Goal: Task Accomplishment & Management: Use online tool/utility

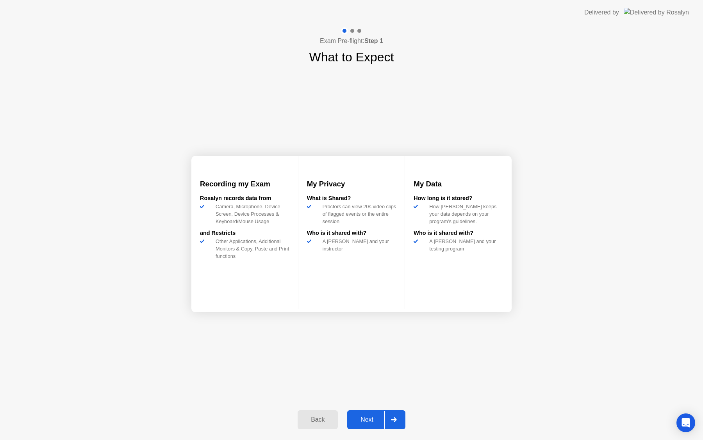
click at [367, 423] on div "Next" at bounding box center [366, 419] width 35 height 7
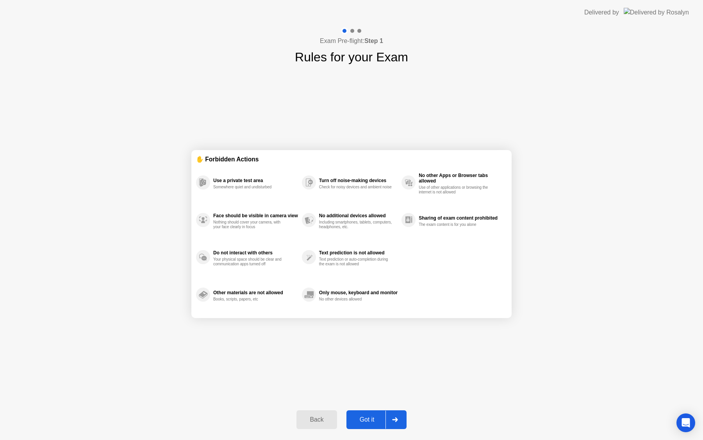
click at [367, 423] on div "Got it" at bounding box center [367, 419] width 37 height 7
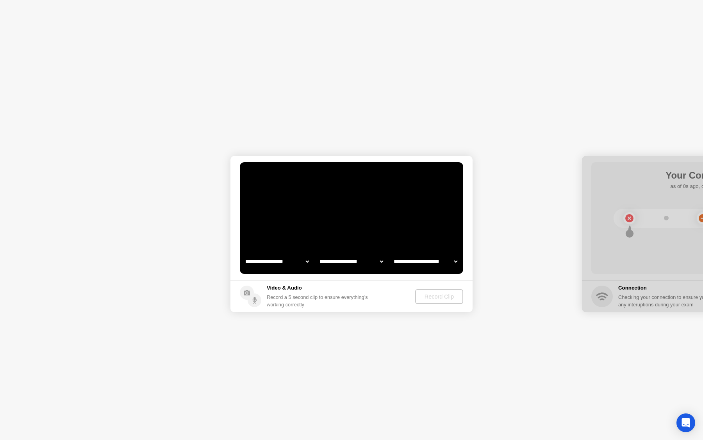
select select "**********"
select select "*******"
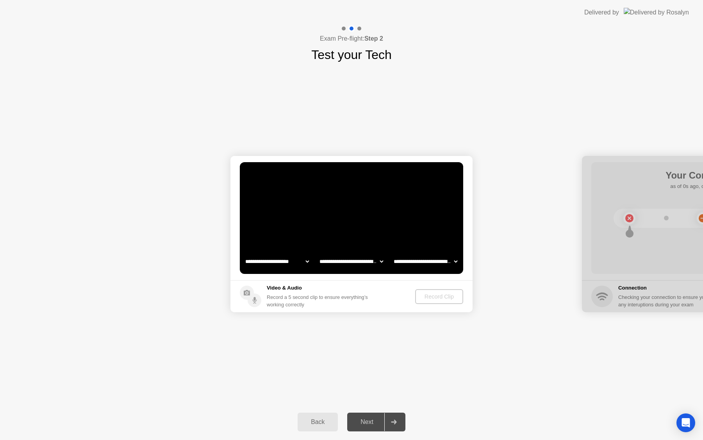
click at [353, 229] on video at bounding box center [351, 218] width 223 height 112
click at [295, 268] on select "**********" at bounding box center [277, 261] width 67 height 16
select select "**********"
click at [303, 267] on select "**********" at bounding box center [277, 261] width 67 height 16
click at [372, 326] on div "**********" at bounding box center [351, 234] width 703 height 340
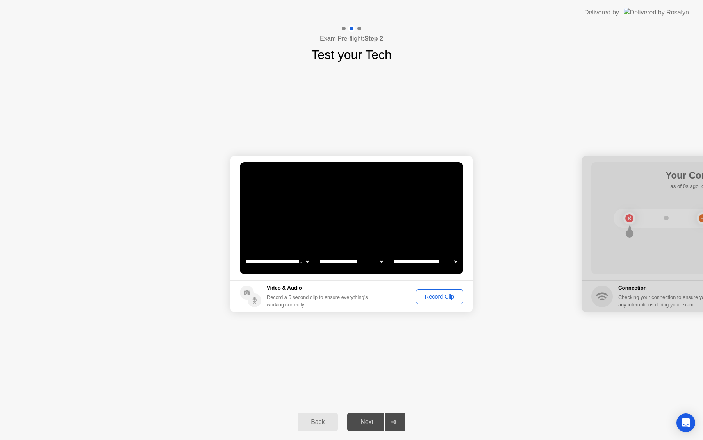
click at [444, 297] on div "Record Clip" at bounding box center [439, 296] width 42 height 6
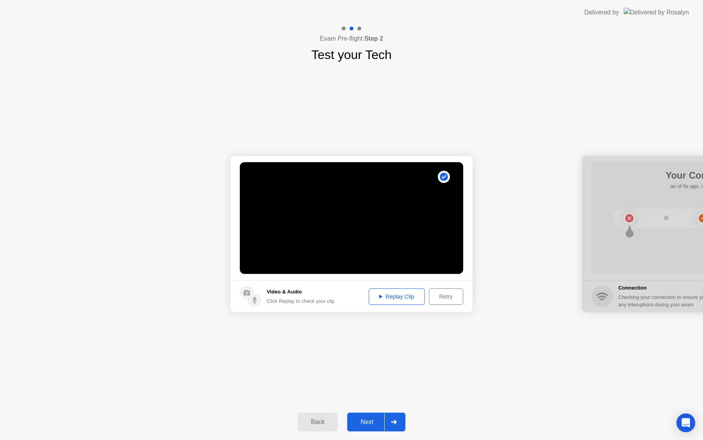
drag, startPoint x: 405, startPoint y: 297, endPoint x: 412, endPoint y: 317, distance: 20.6
click at [404, 301] on button "Replay Clip" at bounding box center [396, 296] width 56 height 16
click at [363, 419] on div "Next" at bounding box center [366, 421] width 35 height 7
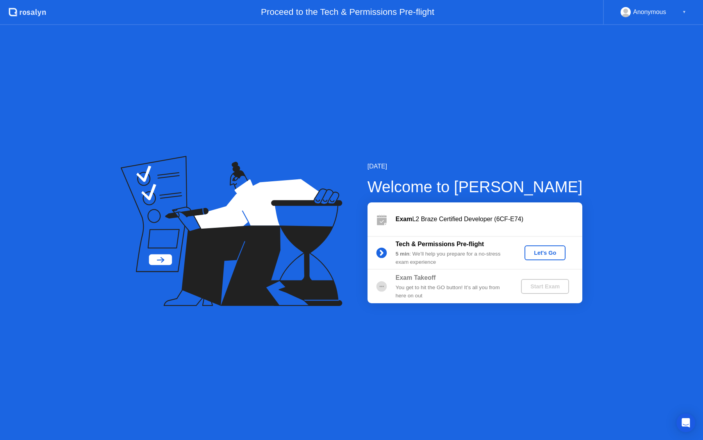
click at [543, 255] on div "Let's Go" at bounding box center [544, 252] width 35 height 6
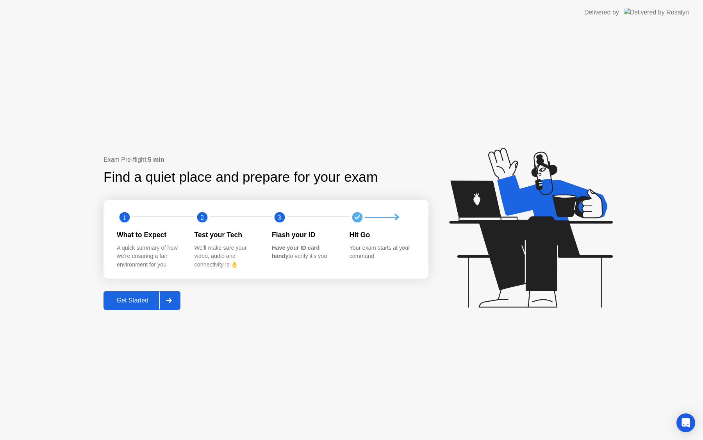
click at [125, 286] on div "Exam Pre-flight: 5 min Find a quiet place and prepare for your exam 1 2 3 What …" at bounding box center [265, 232] width 325 height 154
click at [125, 288] on div "Exam Pre-flight: 5 min Find a quiet place and prepare for your exam 1 2 3 What …" at bounding box center [265, 232] width 325 height 154
click at [125, 303] on div "Get Started" at bounding box center [132, 300] width 53 height 7
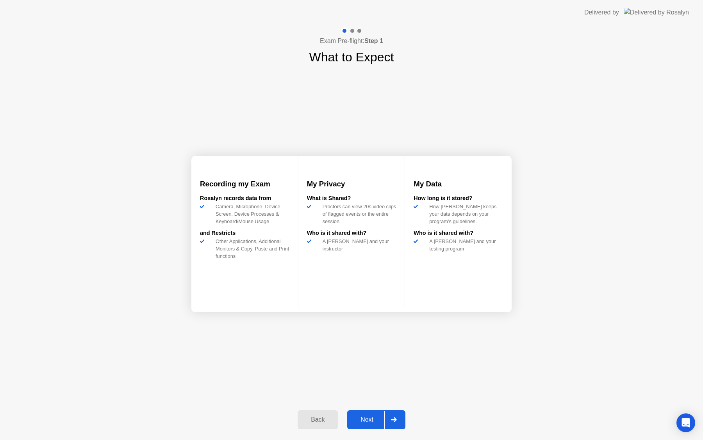
click at [378, 421] on div "Next" at bounding box center [366, 419] width 35 height 7
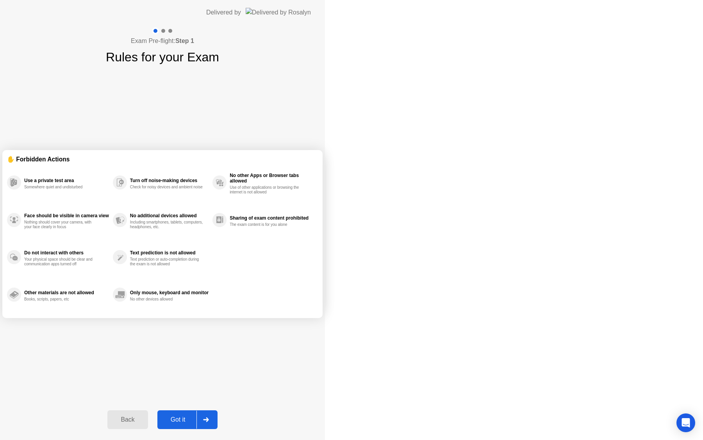
click at [196, 421] on div "Got it" at bounding box center [178, 419] width 37 height 7
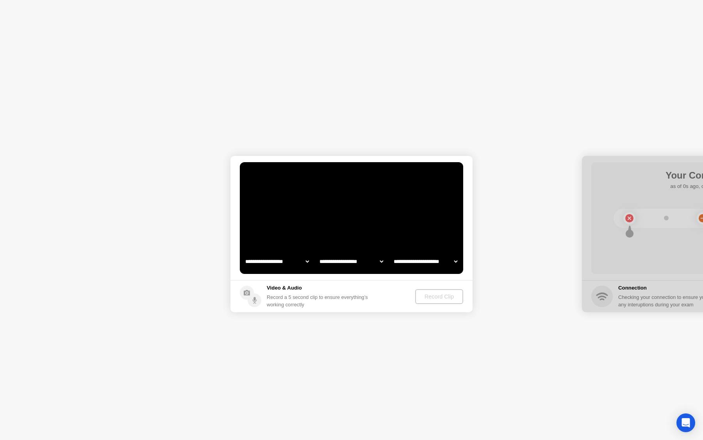
select select "**********"
select select "*******"
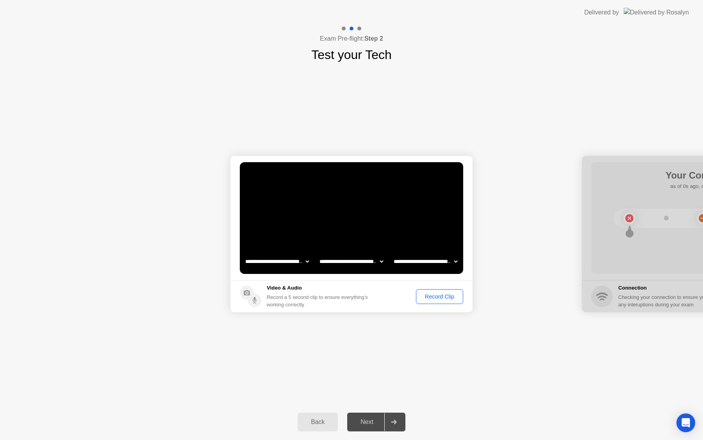
click at [440, 297] on div "Record Clip" at bounding box center [439, 296] width 42 height 6
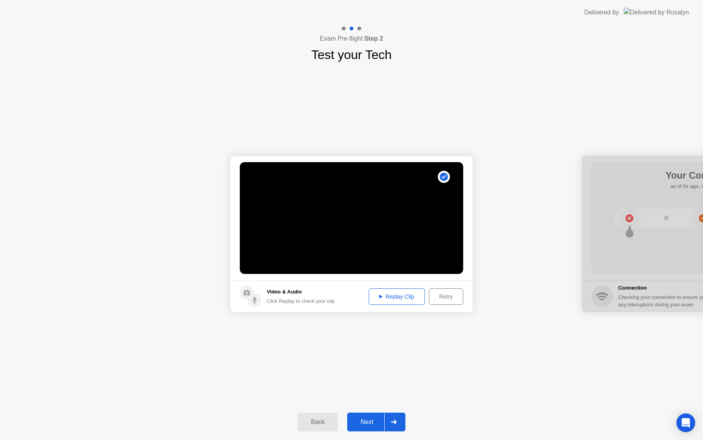
click at [368, 420] on div "Next" at bounding box center [366, 421] width 35 height 7
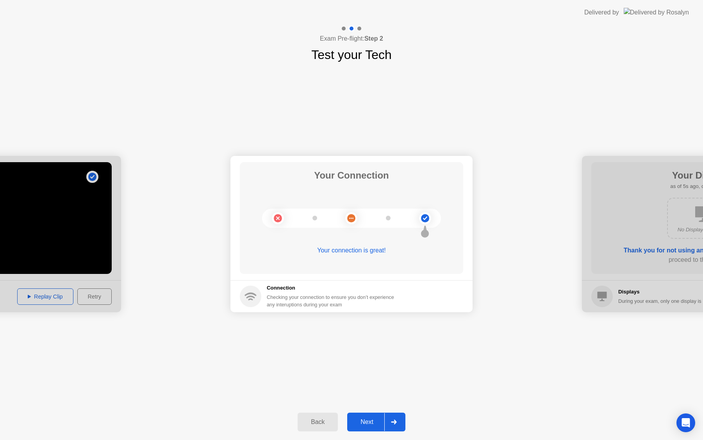
click at [361, 425] on div "Next" at bounding box center [366, 421] width 35 height 7
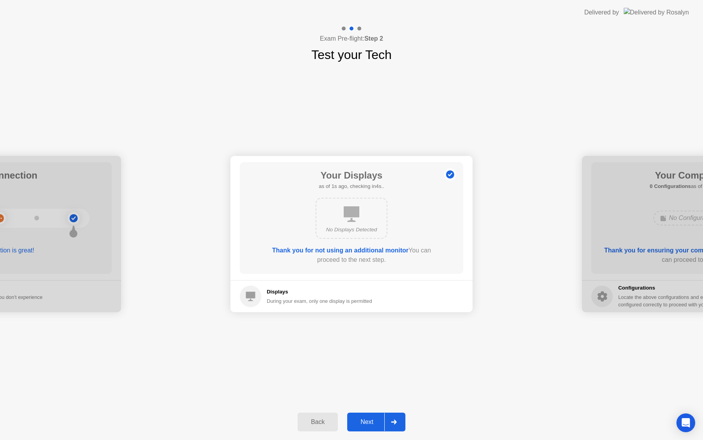
click at [363, 416] on button "Next" at bounding box center [376, 421] width 58 height 19
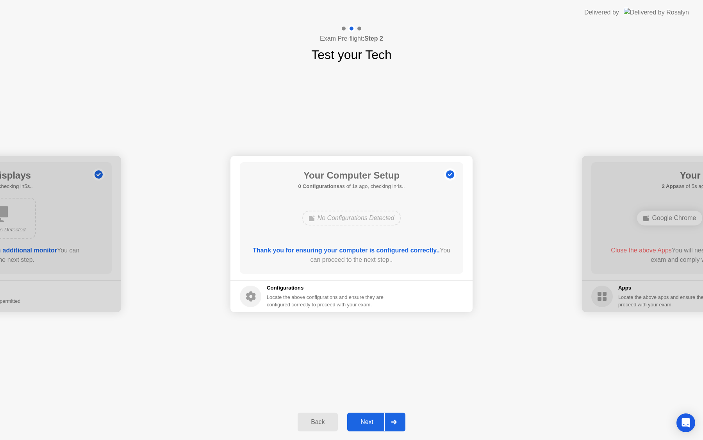
click at [363, 422] on div "Next" at bounding box center [366, 421] width 35 height 7
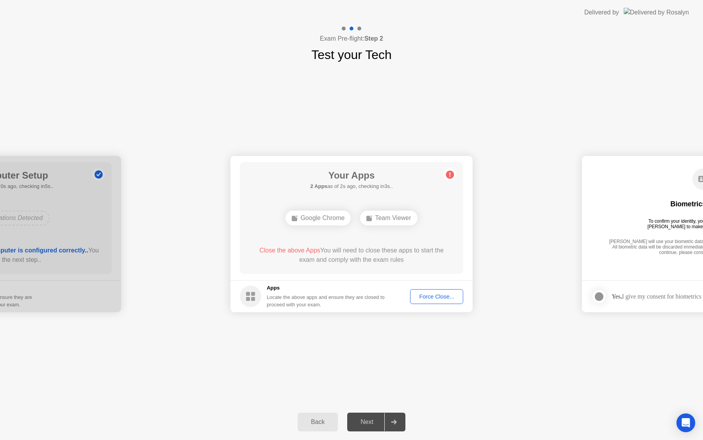
click at [435, 294] on div "Force Close..." at bounding box center [437, 296] width 48 height 6
click at [422, 286] on footer "Apps Locate the above apps and ensure they are closed to proceed with your exam…" at bounding box center [351, 296] width 242 height 32
click at [422, 289] on button "Force Close..." at bounding box center [436, 296] width 53 height 15
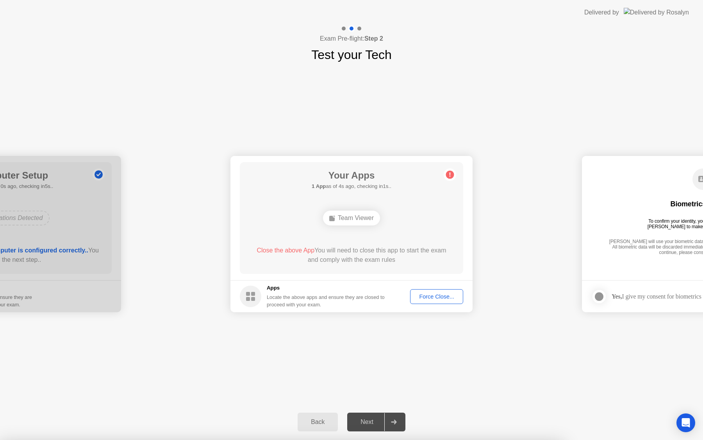
click at [357, 224] on div "Team Viewer" at bounding box center [351, 217] width 57 height 15
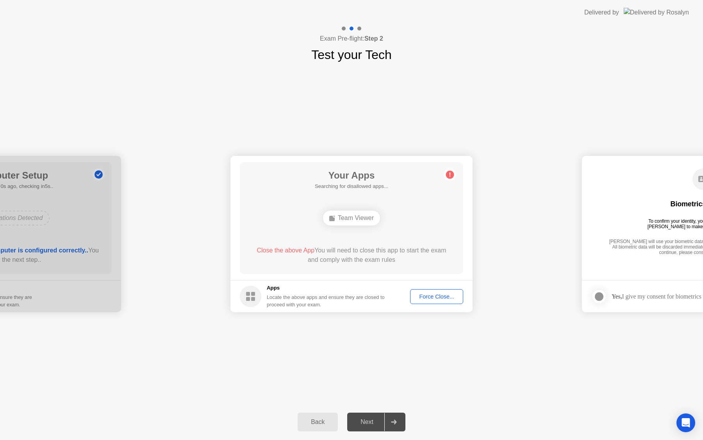
click at [357, 219] on div "Team Viewer" at bounding box center [351, 217] width 57 height 15
click at [442, 290] on button "Force Close..." at bounding box center [436, 296] width 53 height 15
click at [362, 211] on div "Team Viewer" at bounding box center [351, 217] width 57 height 15
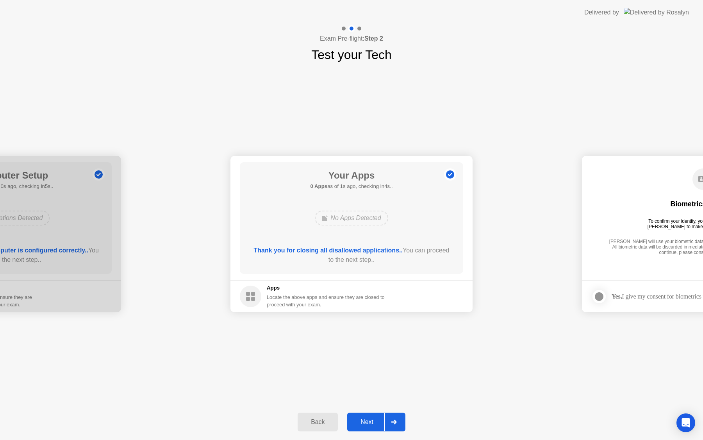
click at [376, 421] on div "Next" at bounding box center [366, 421] width 35 height 7
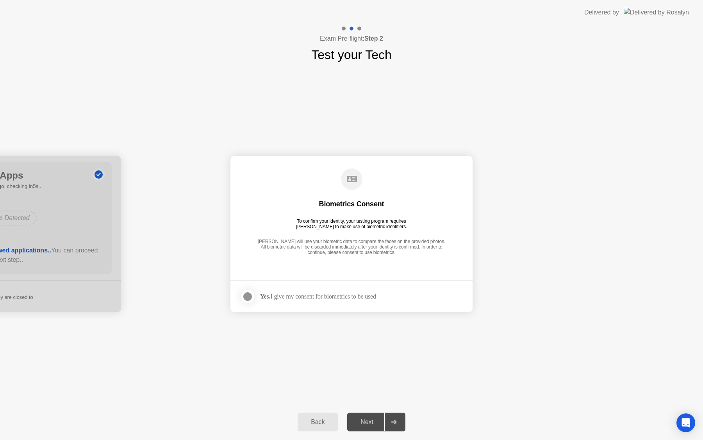
click at [244, 298] on div at bounding box center [247, 296] width 9 height 9
click at [357, 425] on div "Next" at bounding box center [366, 421] width 35 height 7
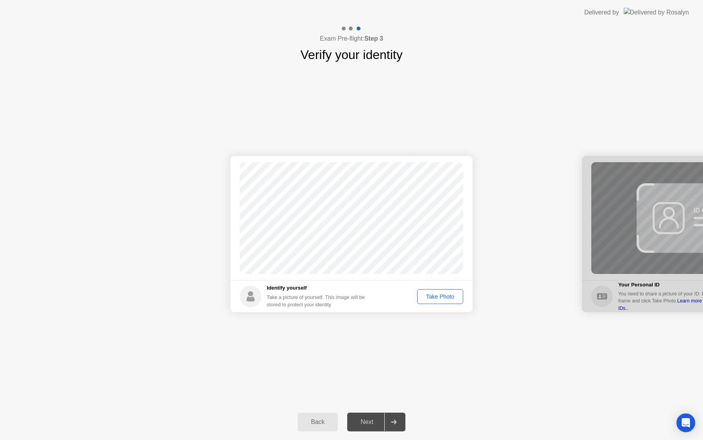
click at [444, 295] on div "Take Photo" at bounding box center [440, 296] width 41 height 6
click at [363, 424] on div "Next" at bounding box center [366, 421] width 35 height 7
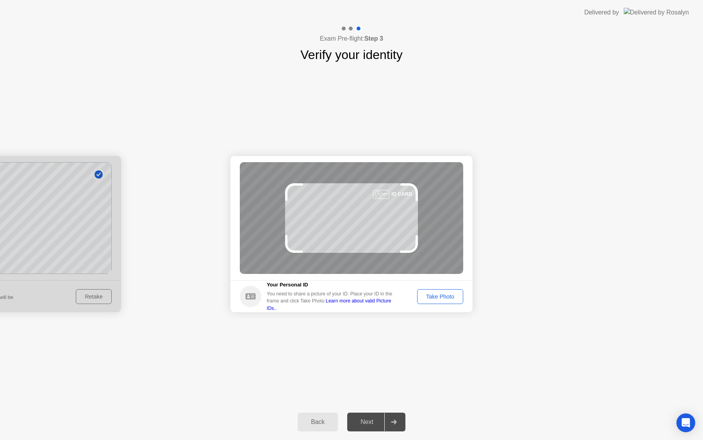
click at [429, 301] on button "Take Photo" at bounding box center [440, 296] width 46 height 15
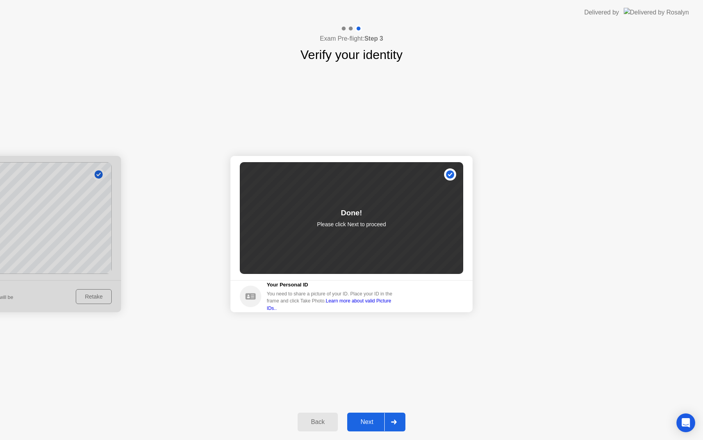
click at [358, 422] on div "Next" at bounding box center [366, 421] width 35 height 7
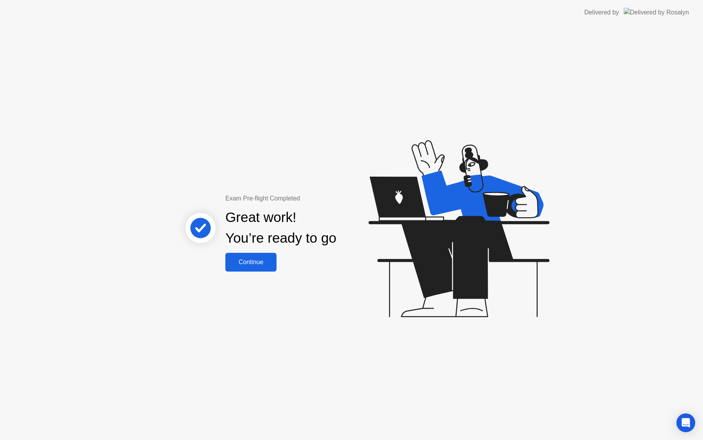
click at [263, 269] on button "Continue" at bounding box center [250, 262] width 51 height 19
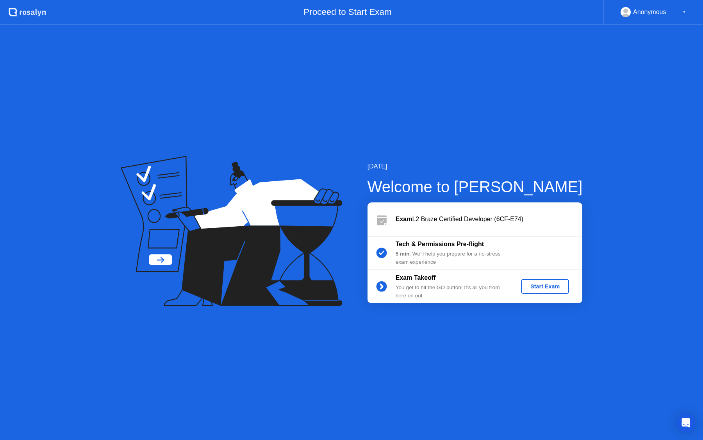
click at [548, 283] on div "Start Exam" at bounding box center [545, 286] width 42 height 6
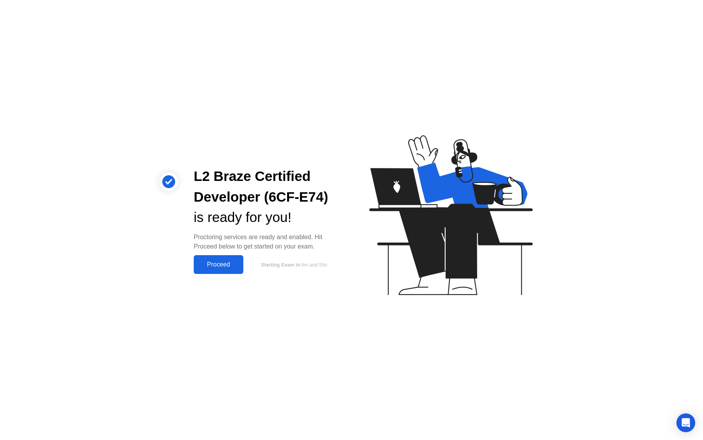
click at [233, 258] on button "Proceed" at bounding box center [219, 264] width 50 height 19
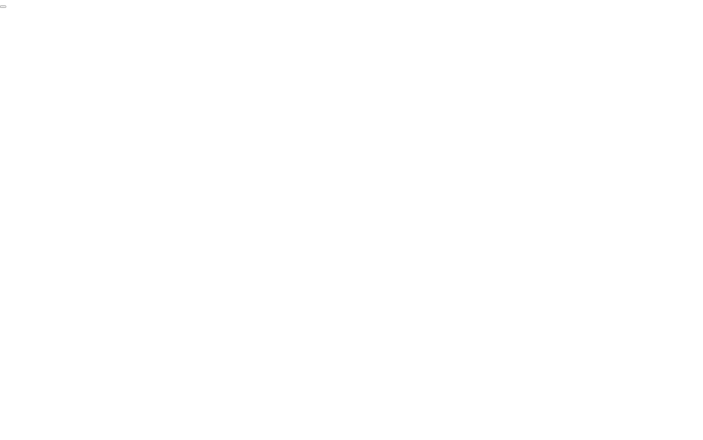
click div "End Proctoring Session"
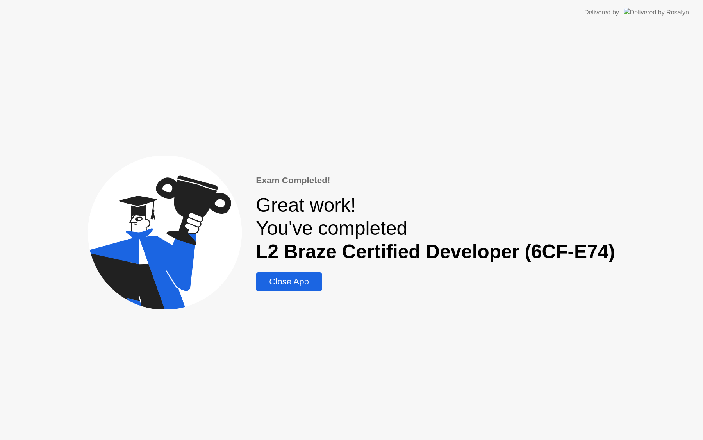
click at [299, 281] on div "Close App" at bounding box center [289, 281] width 62 height 10
